Goal: Check status: Check status

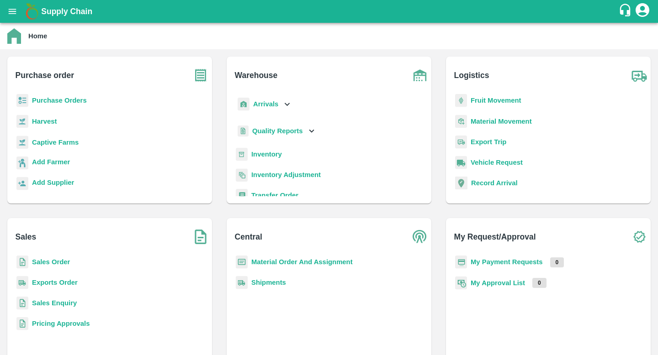
click at [56, 269] on div "Sales Order" at bounding box center [110, 266] width 190 height 21
click at [58, 263] on b "Sales Order" at bounding box center [51, 262] width 38 height 7
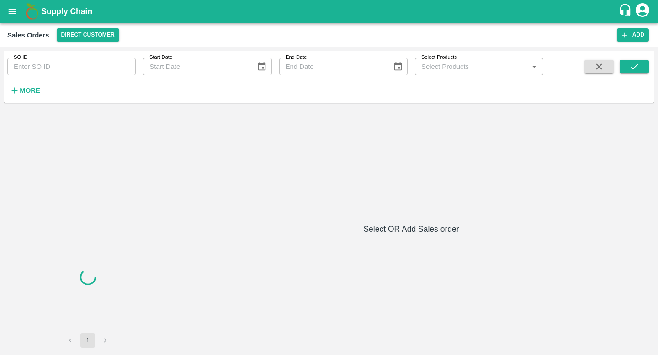
click at [69, 58] on input "SO ID" at bounding box center [71, 66] width 128 height 17
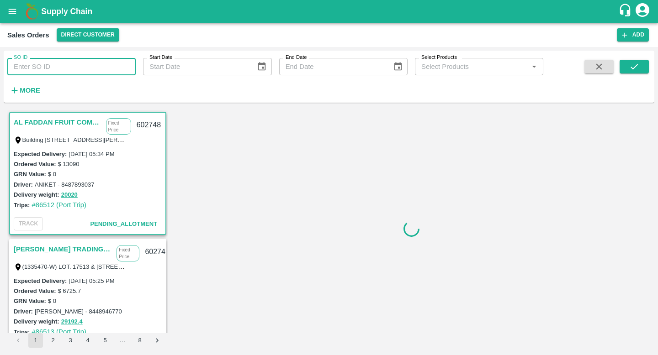
click at [71, 69] on input "SO ID" at bounding box center [71, 66] width 128 height 17
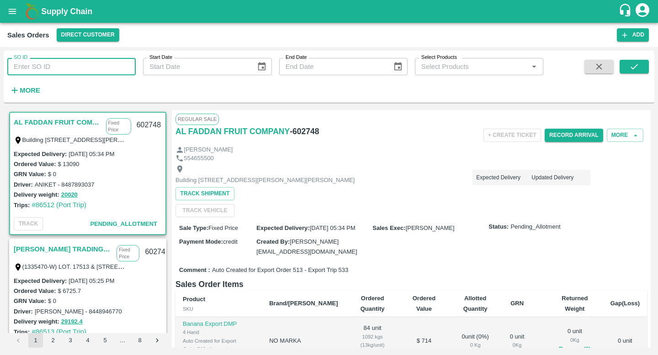
paste input "590114"
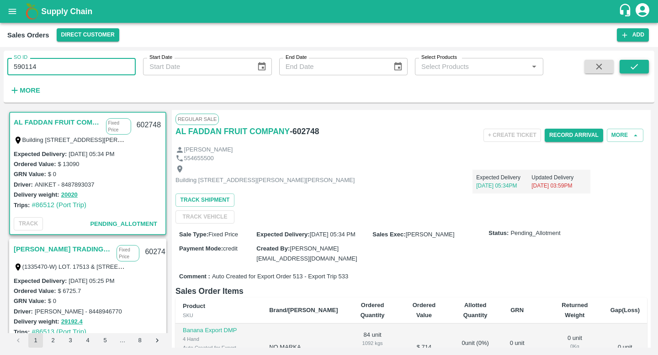
type input "590114"
click at [635, 65] on icon "submit" at bounding box center [634, 67] width 10 height 10
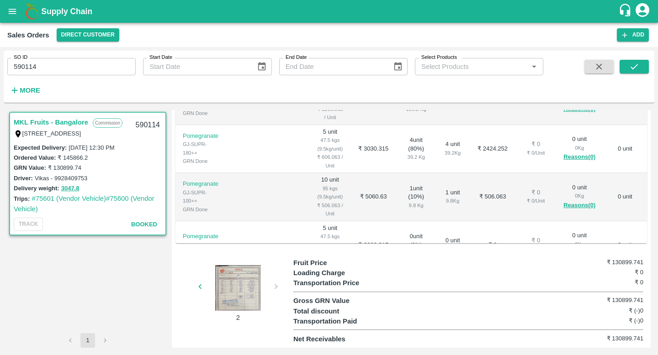
scroll to position [210, 0]
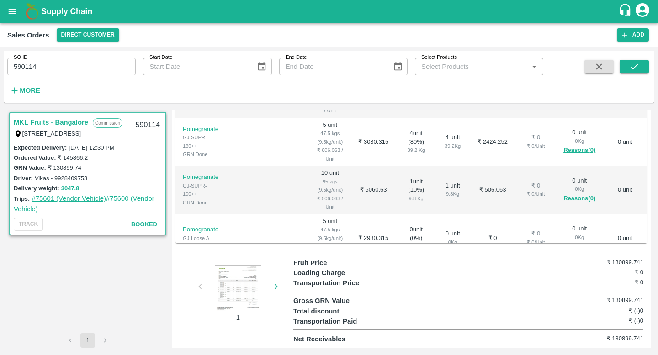
click at [95, 200] on link "#75601 (Vendor Vehicle)" at bounding box center [69, 198] width 74 height 7
click at [143, 197] on link "#75600 (Vendor Vehicle)" at bounding box center [84, 203] width 141 height 17
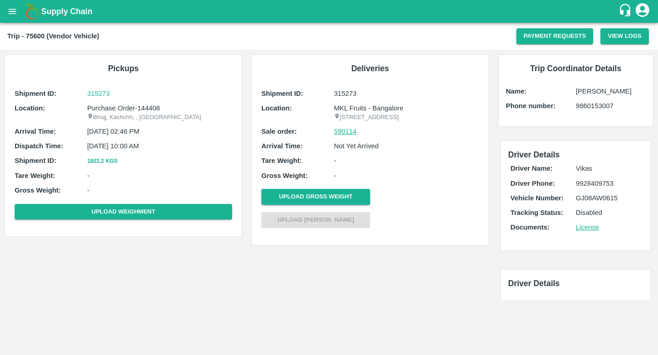
click at [343, 137] on link "590114" at bounding box center [345, 132] width 23 height 10
